Goal: Find contact information: Find contact information

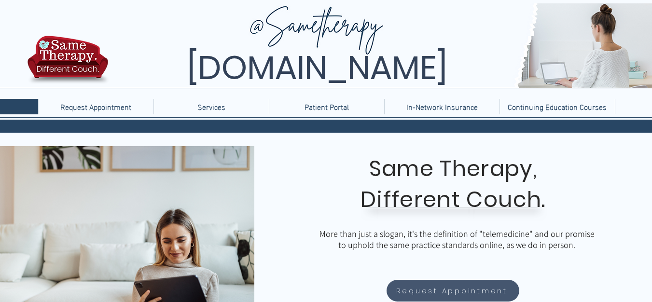
click at [187, 69] on span "[DOMAIN_NAME]" at bounding box center [317, 68] width 261 height 46
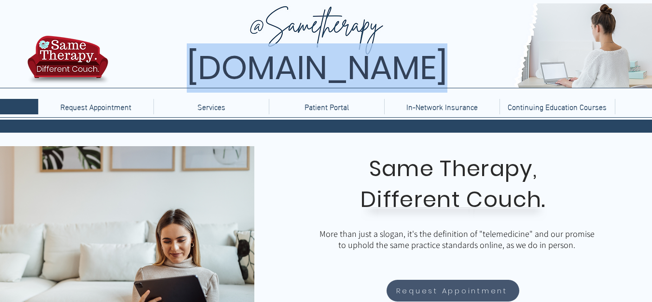
click at [187, 69] on span "[DOMAIN_NAME]" at bounding box center [317, 68] width 261 height 46
copy span "[DOMAIN_NAME]"
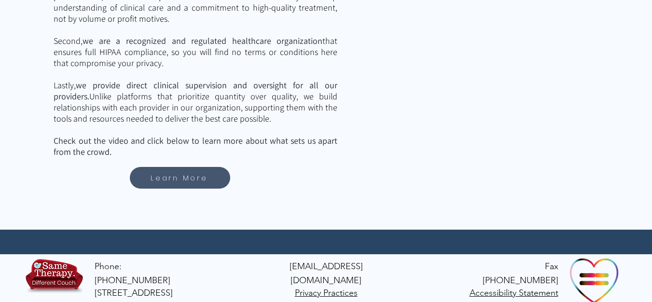
scroll to position [1479, 0]
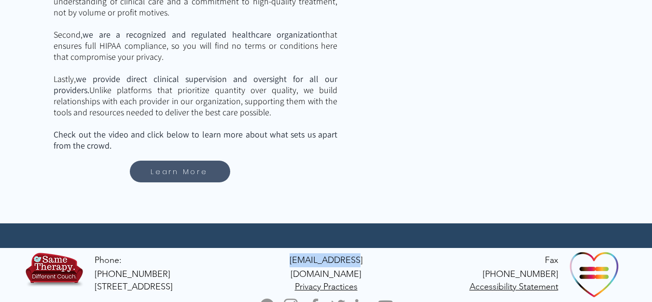
drag, startPoint x: 289, startPoint y: 256, endPoint x: 358, endPoint y: 251, distance: 69.2
click at [358, 251] on div "Phone: [PHONE_NUMBER][GEOGRAPHIC_DATA] [EMAIL_ADDRESS][DOMAIN_NAME] Privacy Pra…" at bounding box center [326, 281] width 652 height 67
copy span "[EMAIL_ADDRESS][DOMAIN_NAME]"
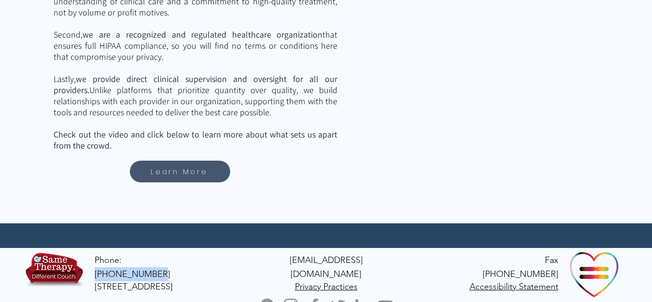
drag, startPoint x: 178, startPoint y: 256, endPoint x: 124, endPoint y: 257, distance: 54.1
click at [124, 257] on p "Phone: [PHONE_NUMBER]" at bounding box center [138, 267] width 86 height 28
copy span "616.327.2405"
click at [172, 281] on span "[STREET_ADDRESS]" at bounding box center [134, 286] width 78 height 11
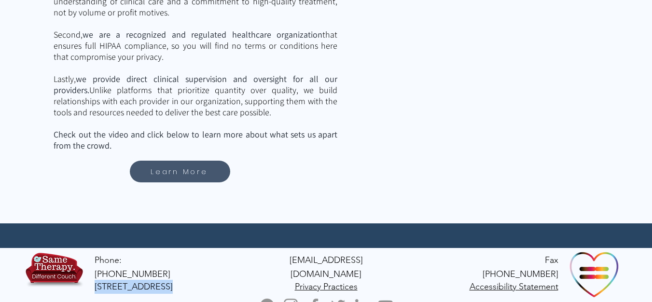
click at [172, 281] on span "[STREET_ADDRESS]" at bounding box center [134, 286] width 78 height 11
copy span "[STREET_ADDRESS]"
click at [316, 296] on img "Facebook" at bounding box center [314, 305] width 19 height 19
